Goal: Task Accomplishment & Management: Use online tool/utility

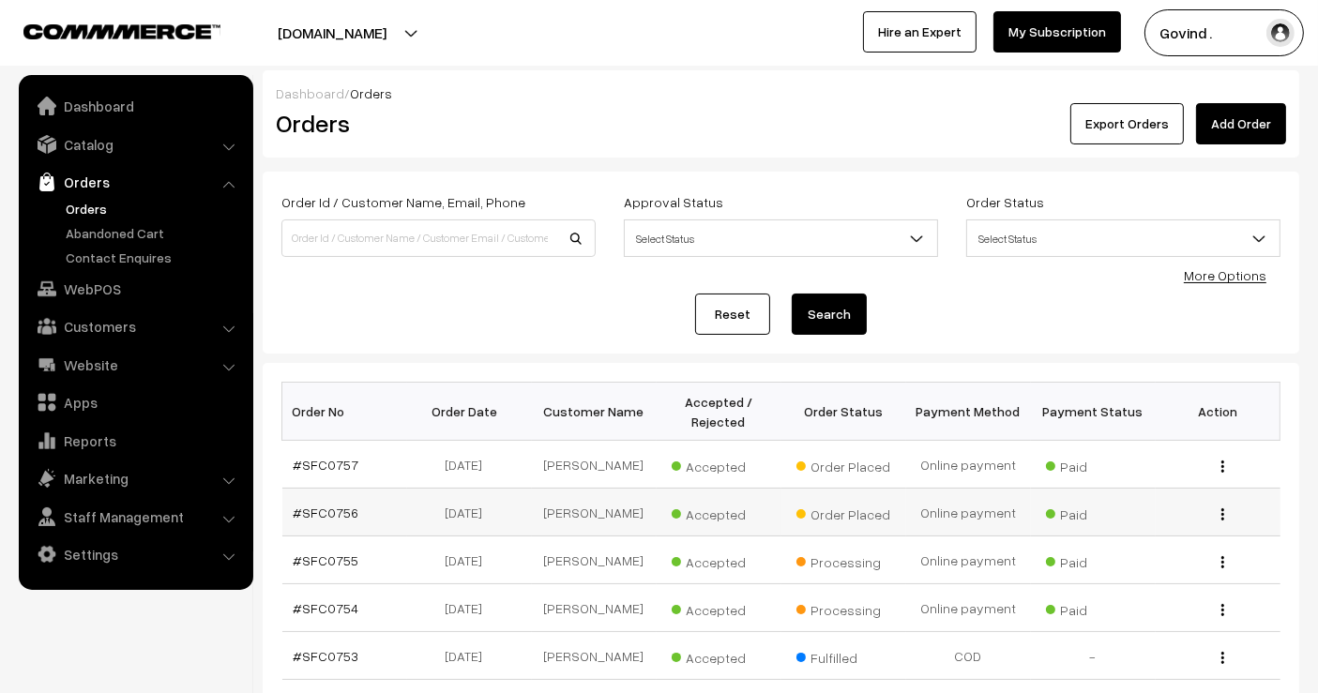
click at [1221, 515] on button "button" at bounding box center [1223, 514] width 5 height 15
click at [1180, 526] on link "View" at bounding box center [1138, 541] width 159 height 41
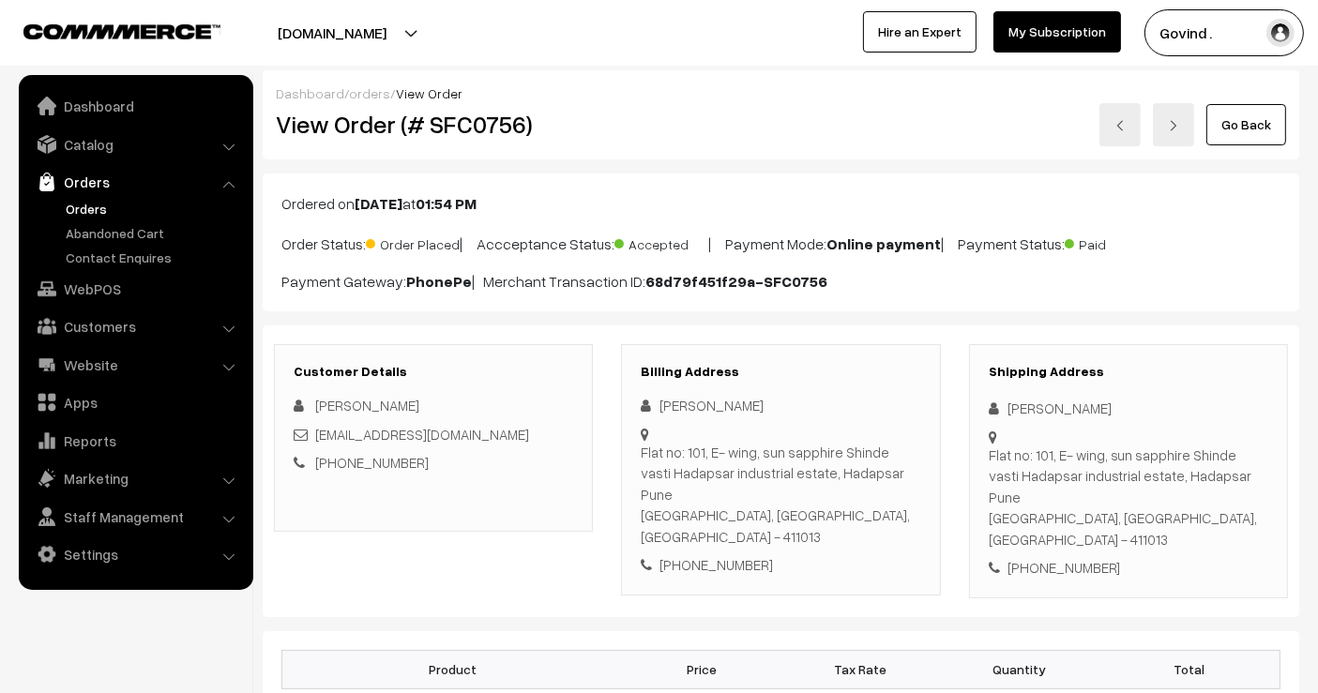
click at [1257, 139] on link "Go Back" at bounding box center [1247, 124] width 80 height 41
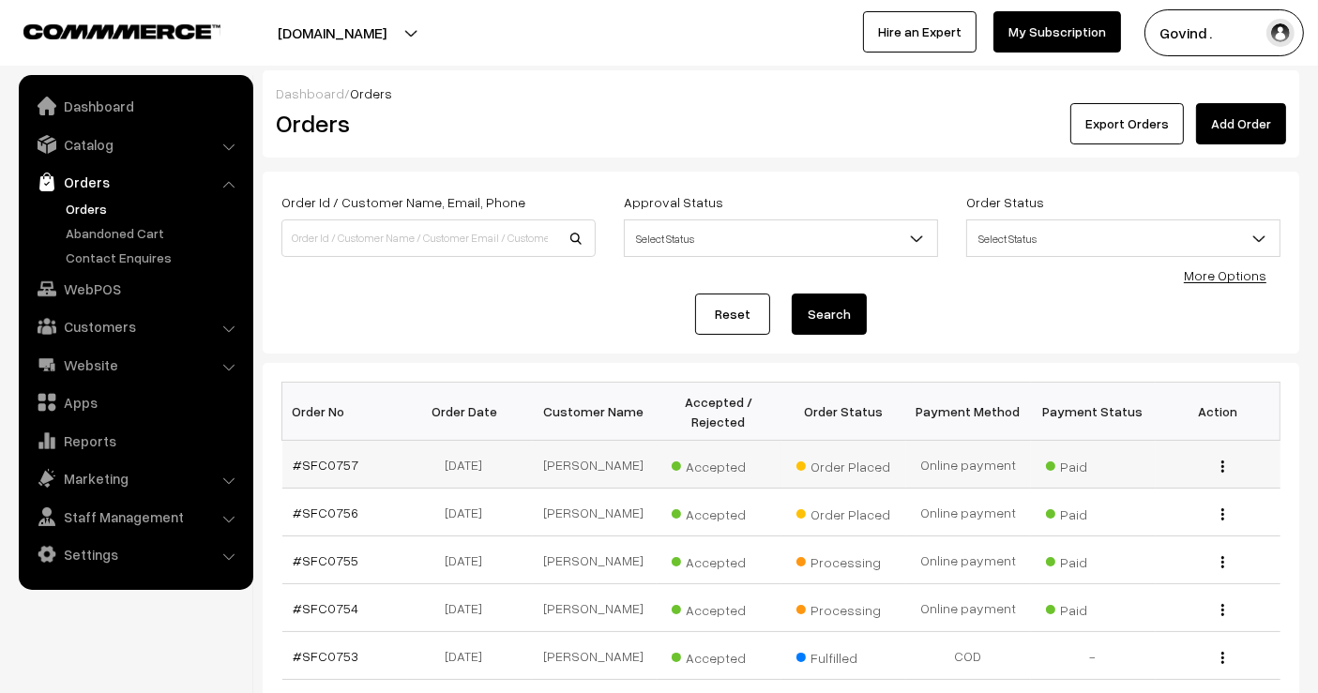
click at [1222, 467] on img "button" at bounding box center [1223, 467] width 3 height 12
click at [1182, 478] on link "View" at bounding box center [1138, 493] width 159 height 41
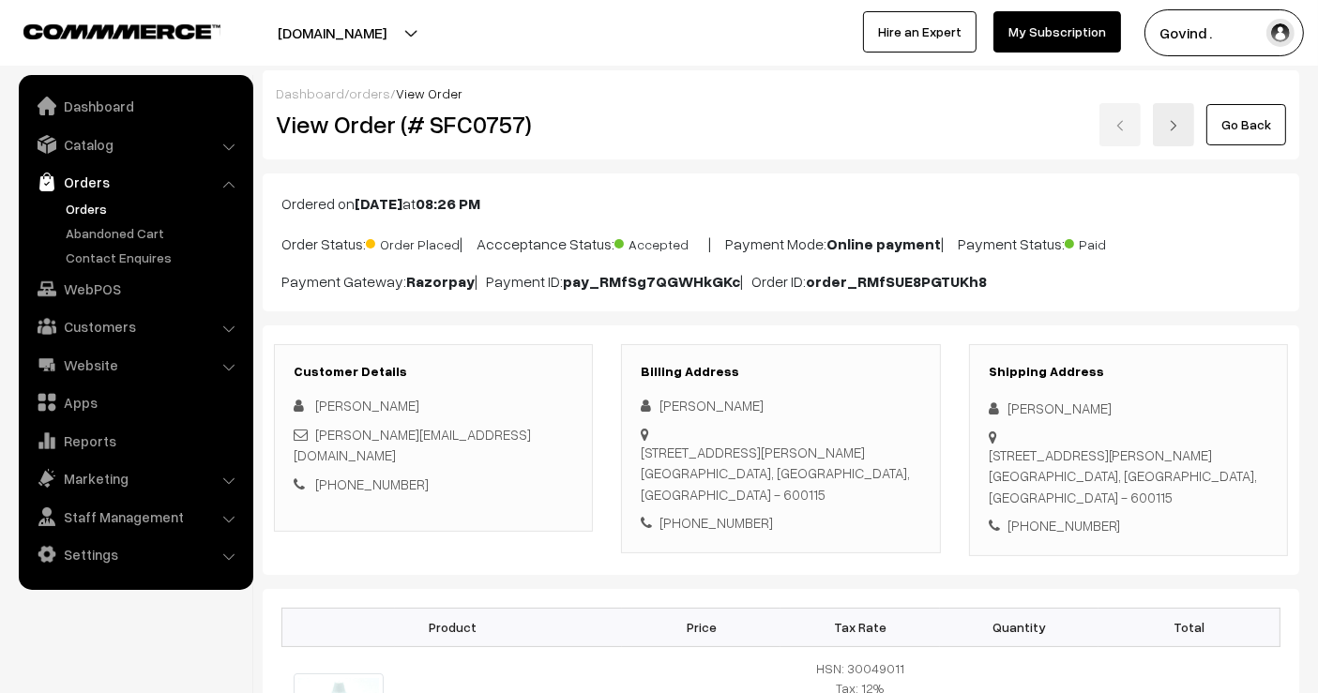
click at [1246, 122] on link "Go Back" at bounding box center [1247, 124] width 80 height 41
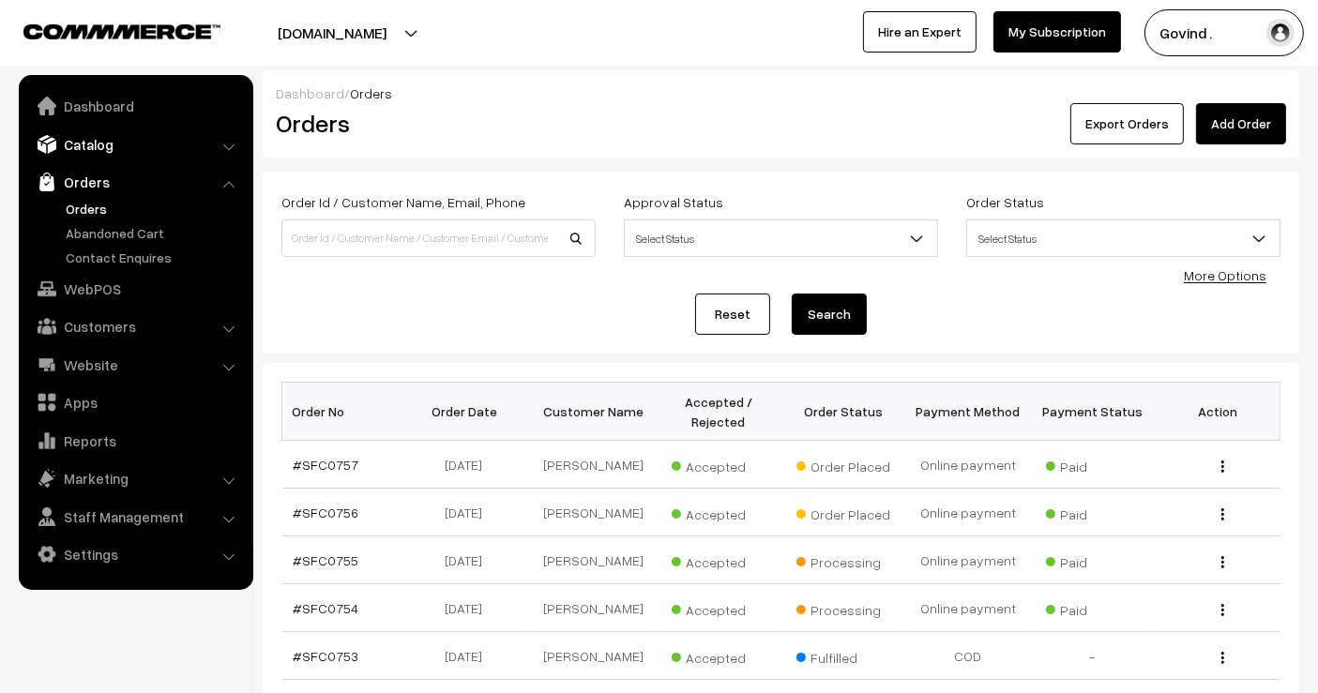
click at [77, 136] on link "Catalog" at bounding box center [134, 145] width 223 height 34
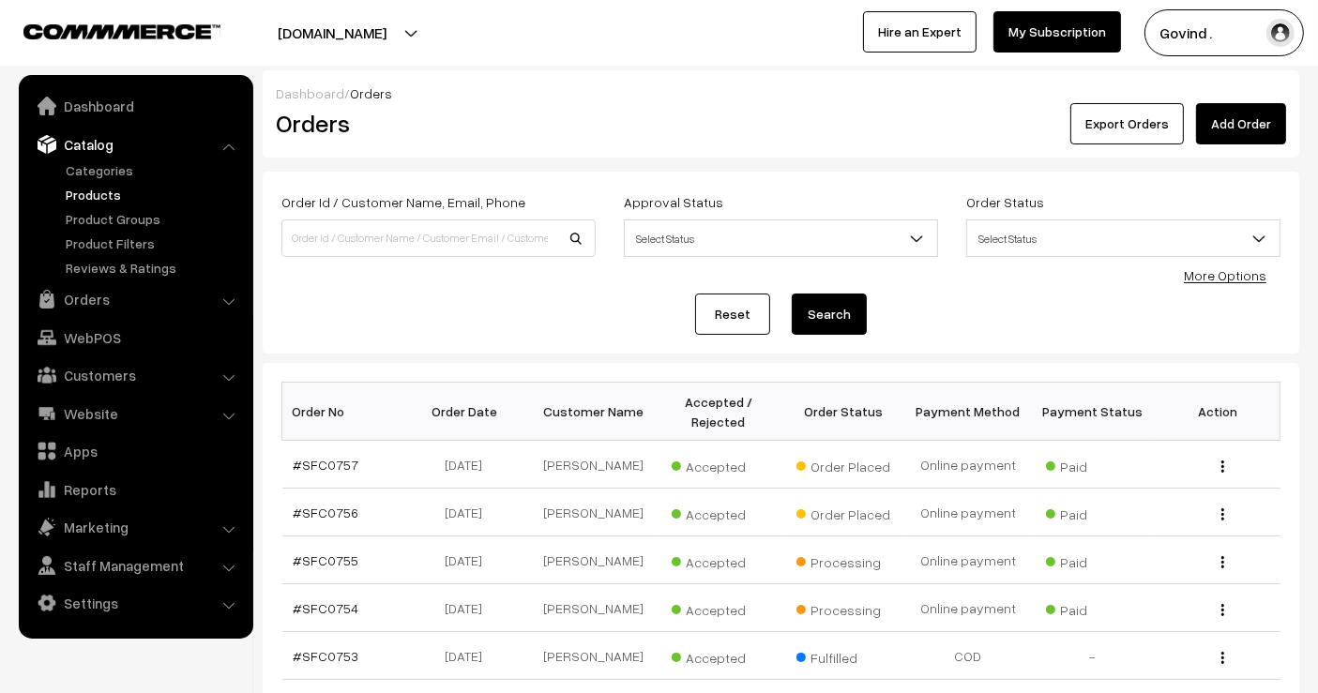
click at [81, 187] on link "Products" at bounding box center [154, 195] width 186 height 20
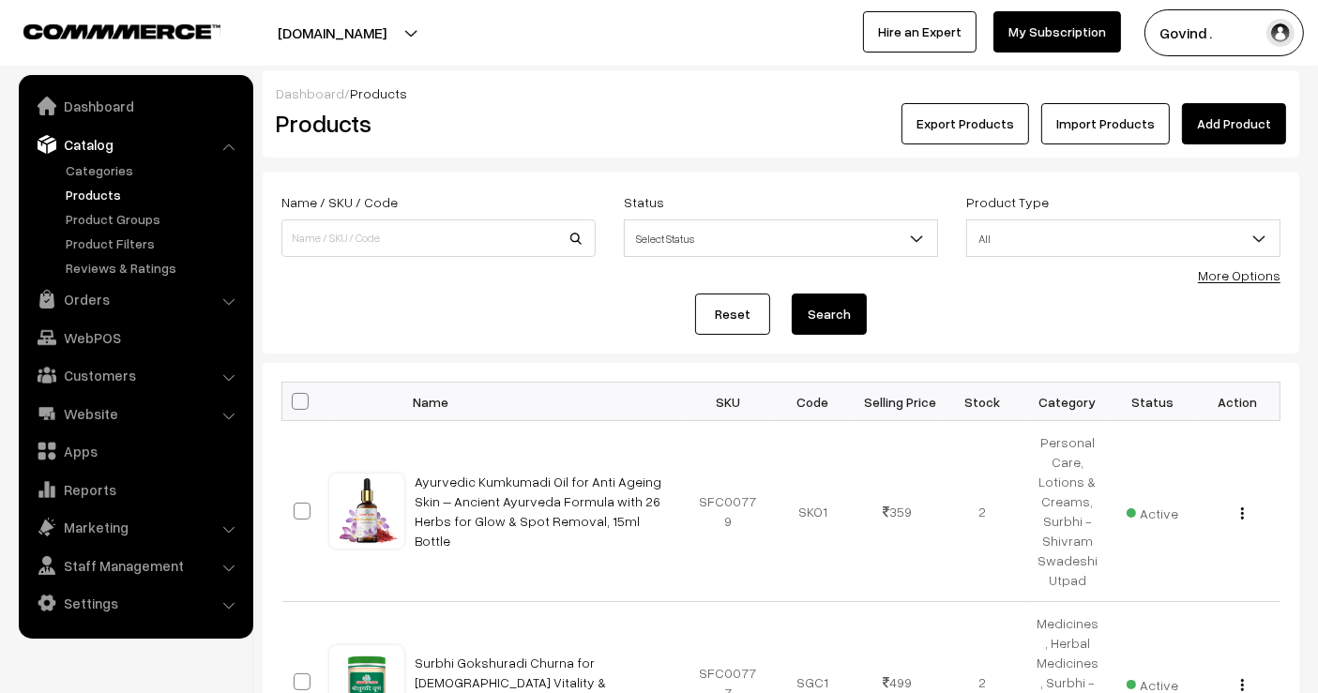
click at [959, 129] on button "Export Products" at bounding box center [966, 123] width 128 height 41
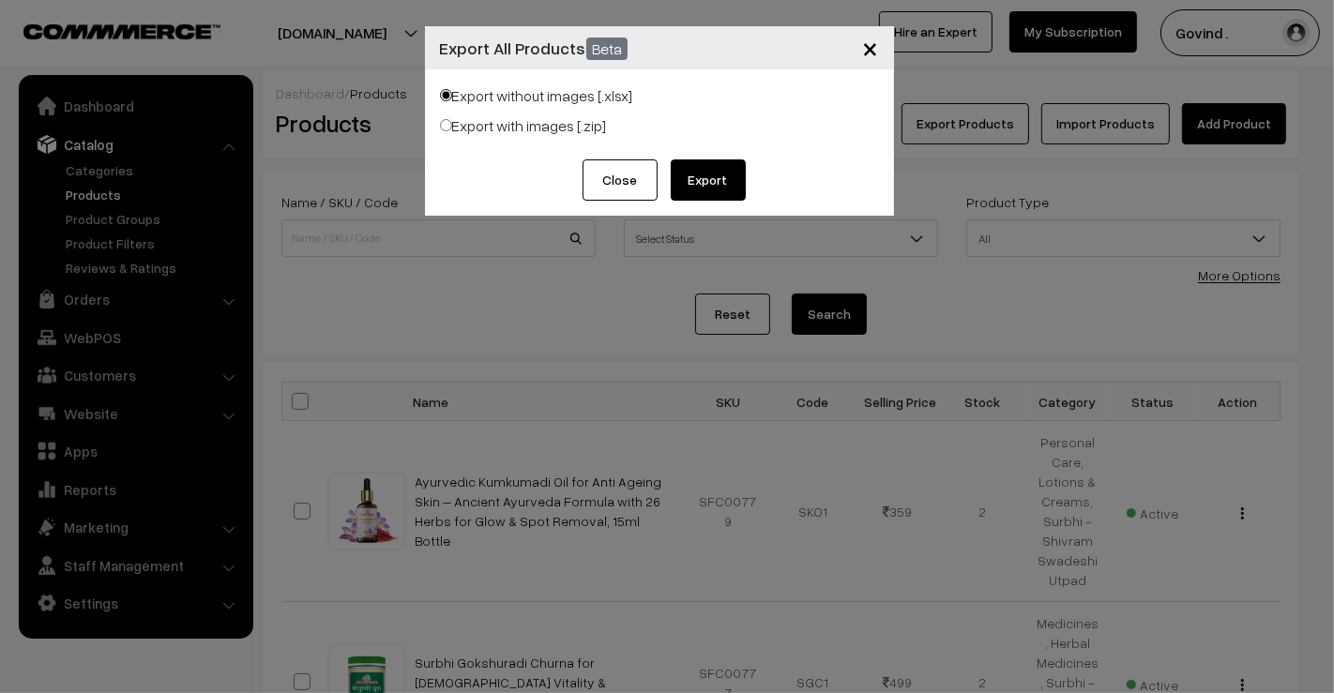
click at [719, 175] on button "Export" at bounding box center [708, 179] width 75 height 41
click at [596, 270] on div "× Export All Products Beta Export without images [.xlsx] Export with images [.z…" at bounding box center [667, 346] width 1334 height 693
